Goal: Check status: Check status

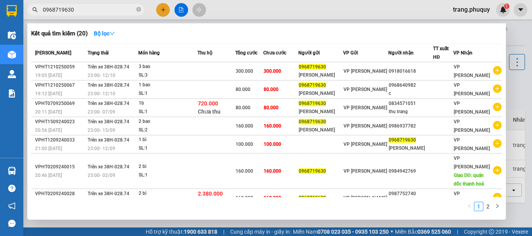
type input "0968719630"
click at [238, 12] on div at bounding box center [266, 118] width 532 height 236
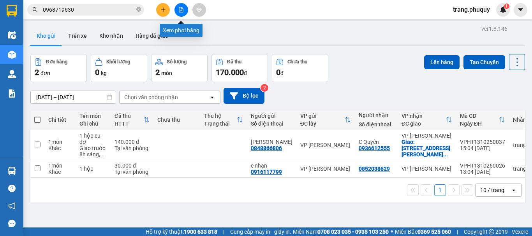
click at [180, 7] on icon "file-add" at bounding box center [181, 9] width 4 height 5
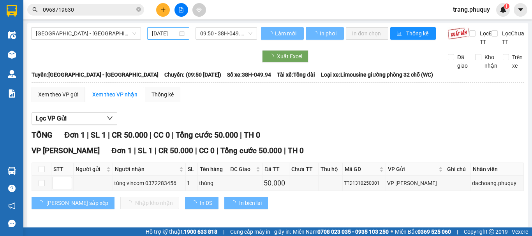
click at [162, 35] on input "[DATE]" at bounding box center [165, 33] width 26 height 9
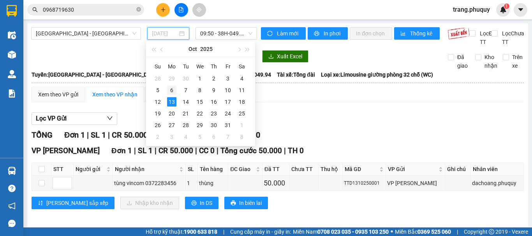
click at [170, 89] on div "6" at bounding box center [171, 90] width 9 height 9
type input "[DATE]"
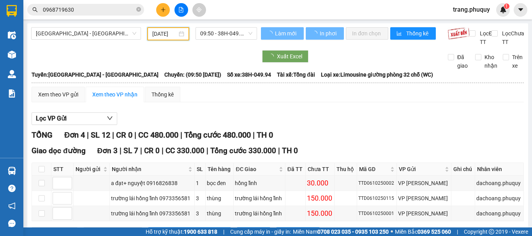
click at [95, 33] on span "[GEOGRAPHIC_DATA] - [GEOGRAPHIC_DATA]" at bounding box center [86, 34] width 100 height 12
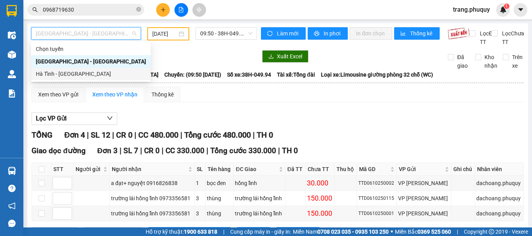
click at [54, 73] on div "Hà Tĩnh - [GEOGRAPHIC_DATA]" at bounding box center [91, 74] width 110 height 9
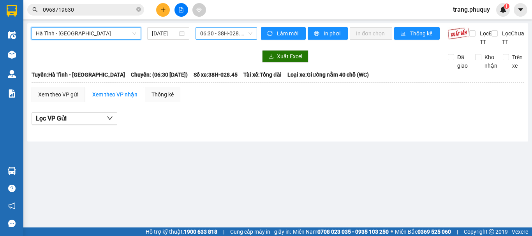
click at [208, 37] on span "06:30 - 38H-028.45" at bounding box center [226, 34] width 52 height 12
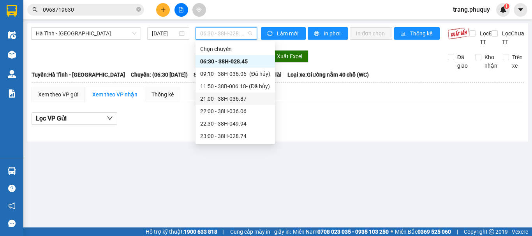
scroll to position [12, 0]
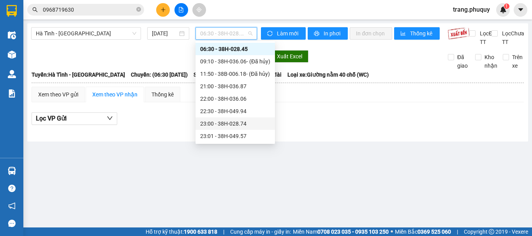
click at [241, 122] on div "23:00 - 38H-028.74" at bounding box center [235, 123] width 70 height 9
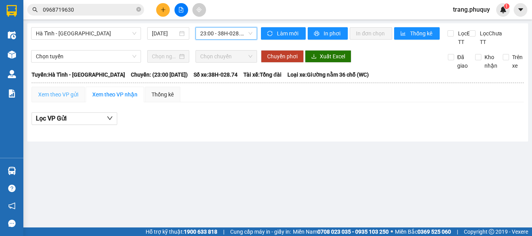
click at [68, 102] on div "Xem theo VP gửi" at bounding box center [58, 95] width 53 height 16
drag, startPoint x: 163, startPoint y: 40, endPoint x: 163, endPoint y: 34, distance: 5.8
click at [162, 40] on div "[GEOGRAPHIC_DATA] - [GEOGRAPHIC_DATA] [DATE] 23:00 - 38H-028.74" at bounding box center [144, 36] width 226 height 19
click at [163, 32] on input "[DATE]" at bounding box center [165, 33] width 26 height 9
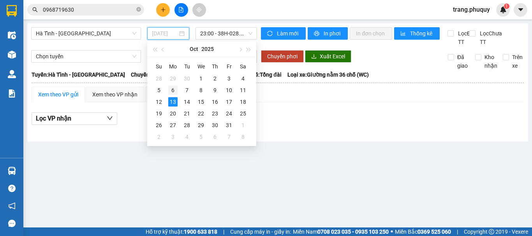
click at [173, 88] on div "6" at bounding box center [172, 90] width 9 height 9
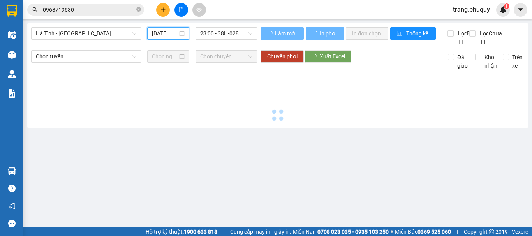
type input "[DATE]"
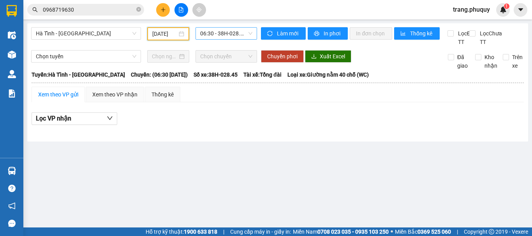
click at [226, 39] on div "06:30 - 38H-028.45 - (Đã hủy)" at bounding box center [225, 33] width 61 height 12
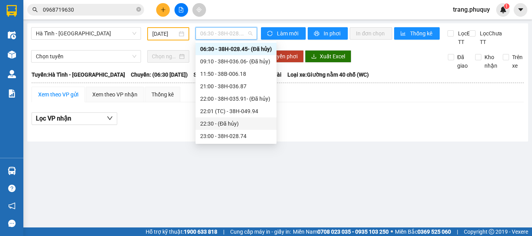
scroll to position [25, 0]
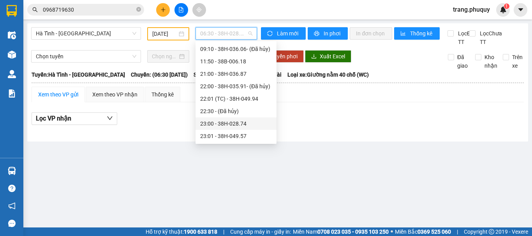
click at [225, 122] on div "23:00 - 38H-028.74" at bounding box center [236, 123] width 72 height 9
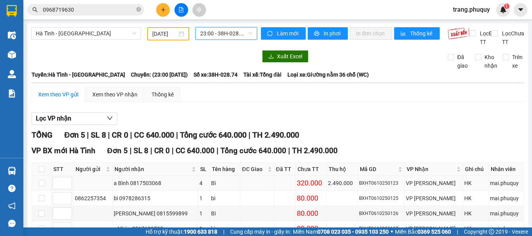
scroll to position [73, 0]
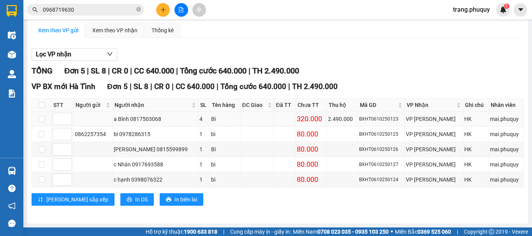
click at [336, 118] on div "2.490.000" at bounding box center [342, 119] width 28 height 9
click at [337, 117] on div "2.490.000" at bounding box center [342, 119] width 28 height 9
